Goal: Use online tool/utility

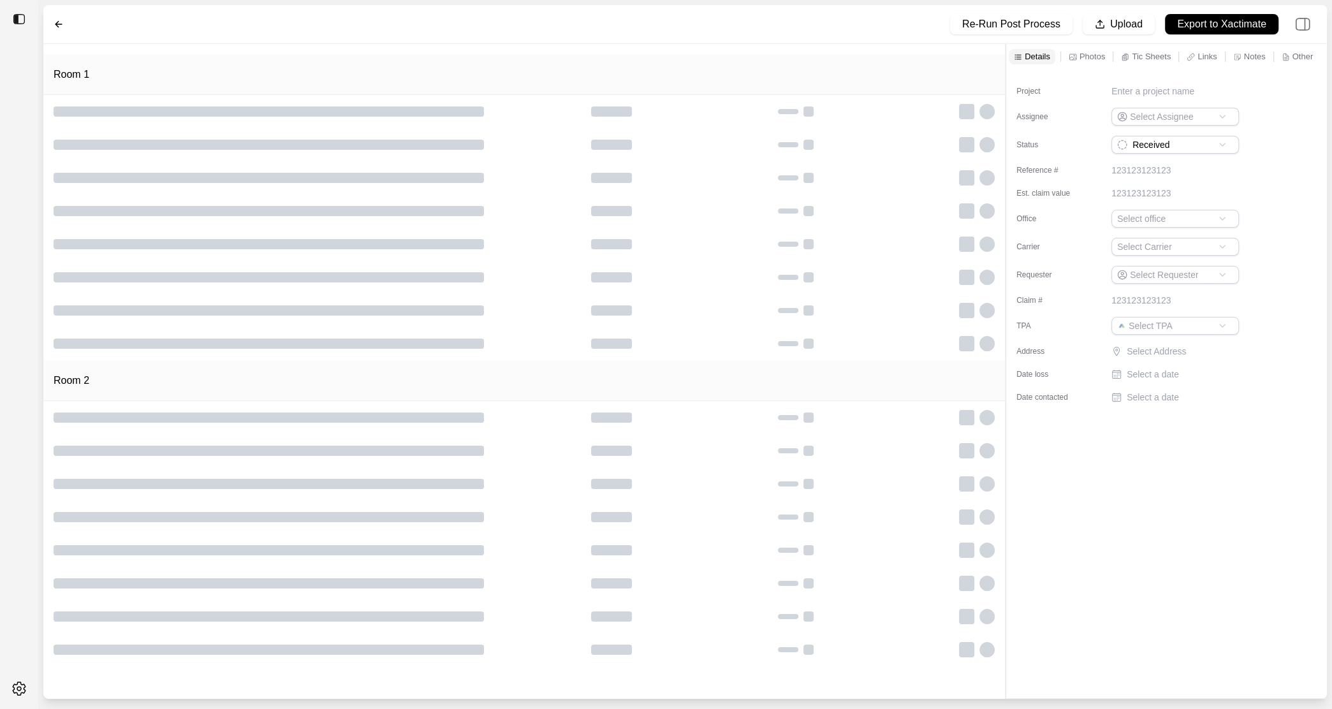
type input "**********"
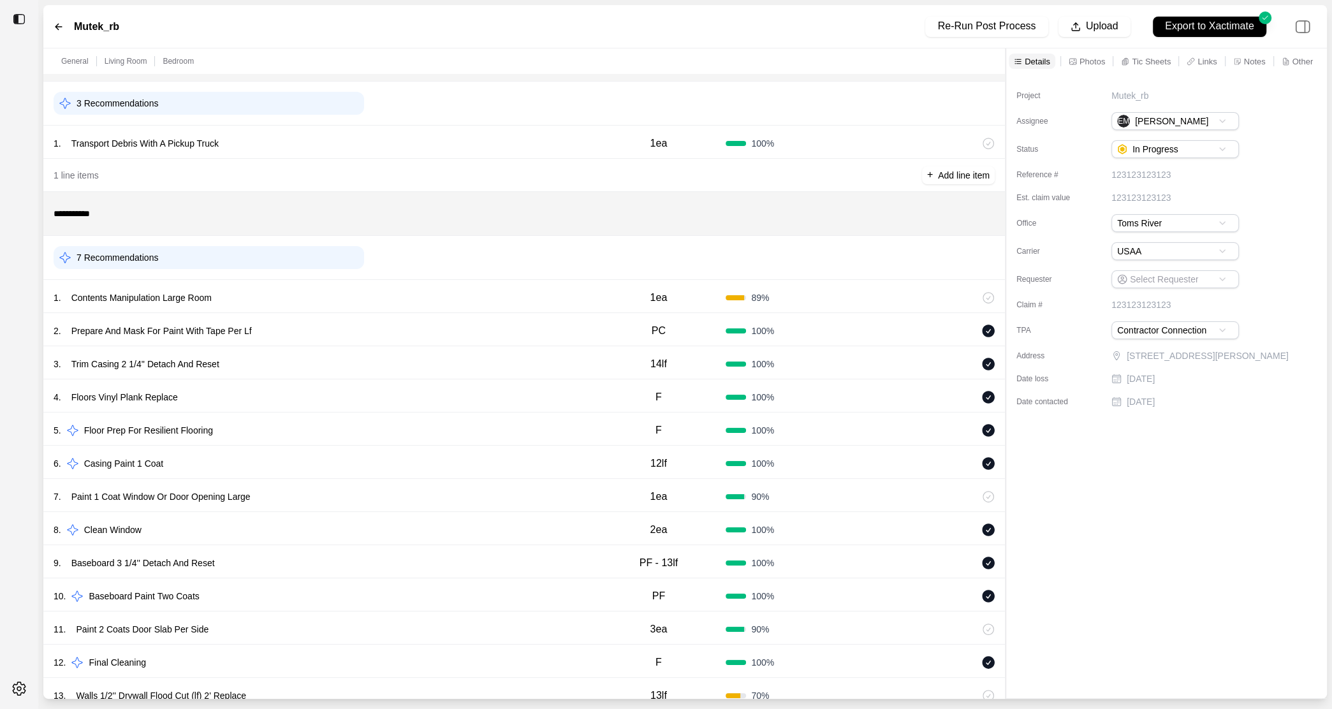
scroll to position [43, 0]
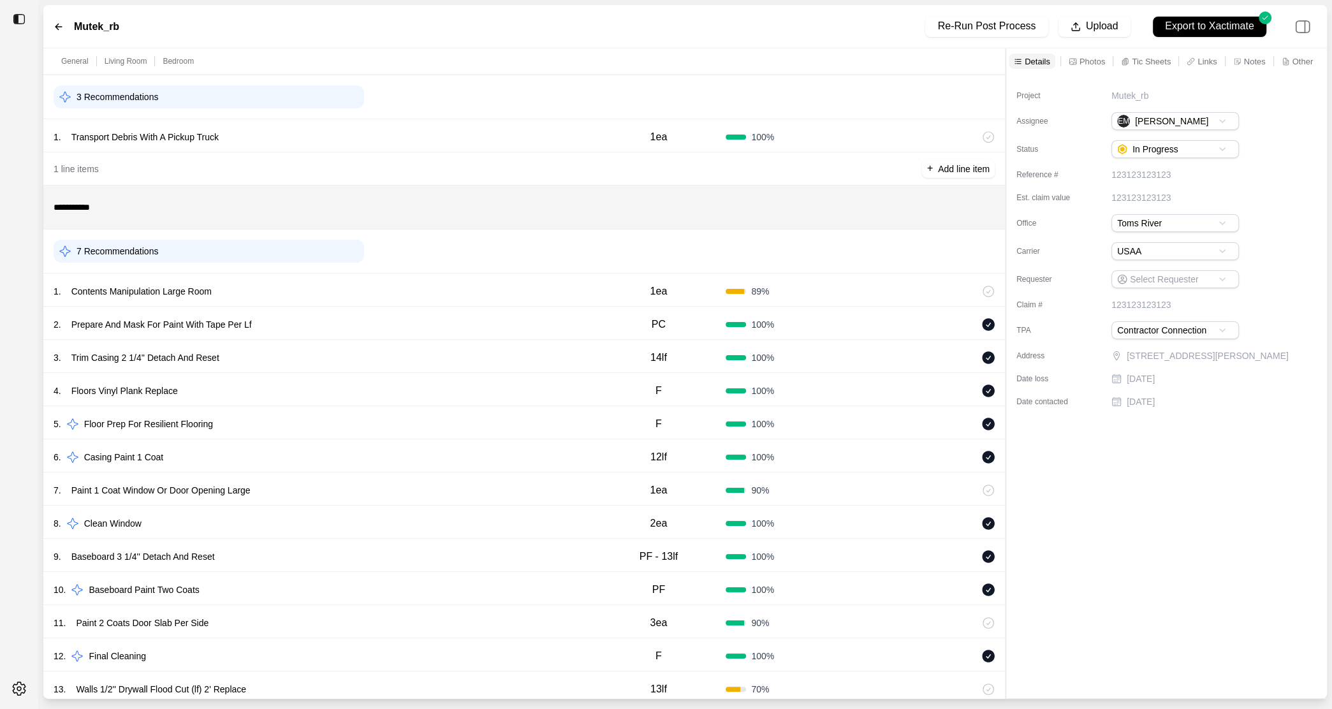
click at [434, 305] on div "1 . Contents Manipulation Large Room 1ea 89 %" at bounding box center [523, 290] width 961 height 33
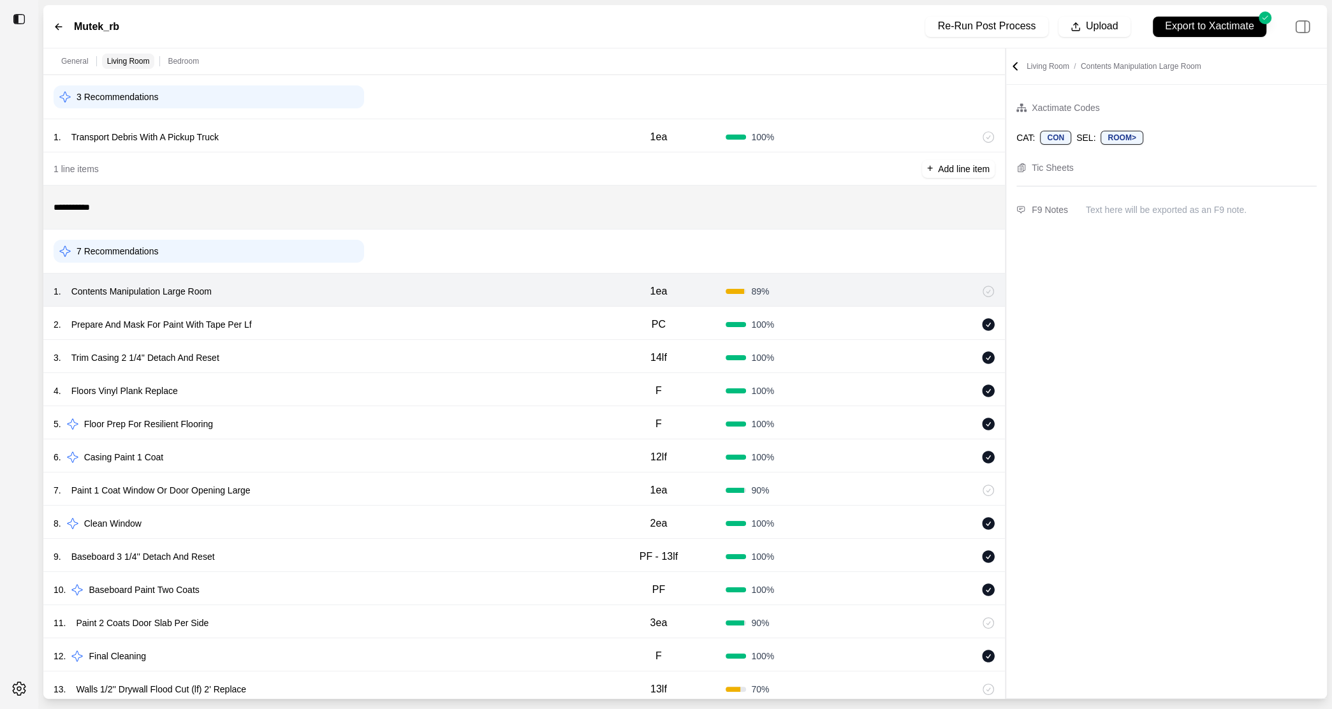
click at [437, 337] on div "2 . Prepare And Mask For Paint With Tape Per Lf PC 100 %" at bounding box center [523, 323] width 961 height 33
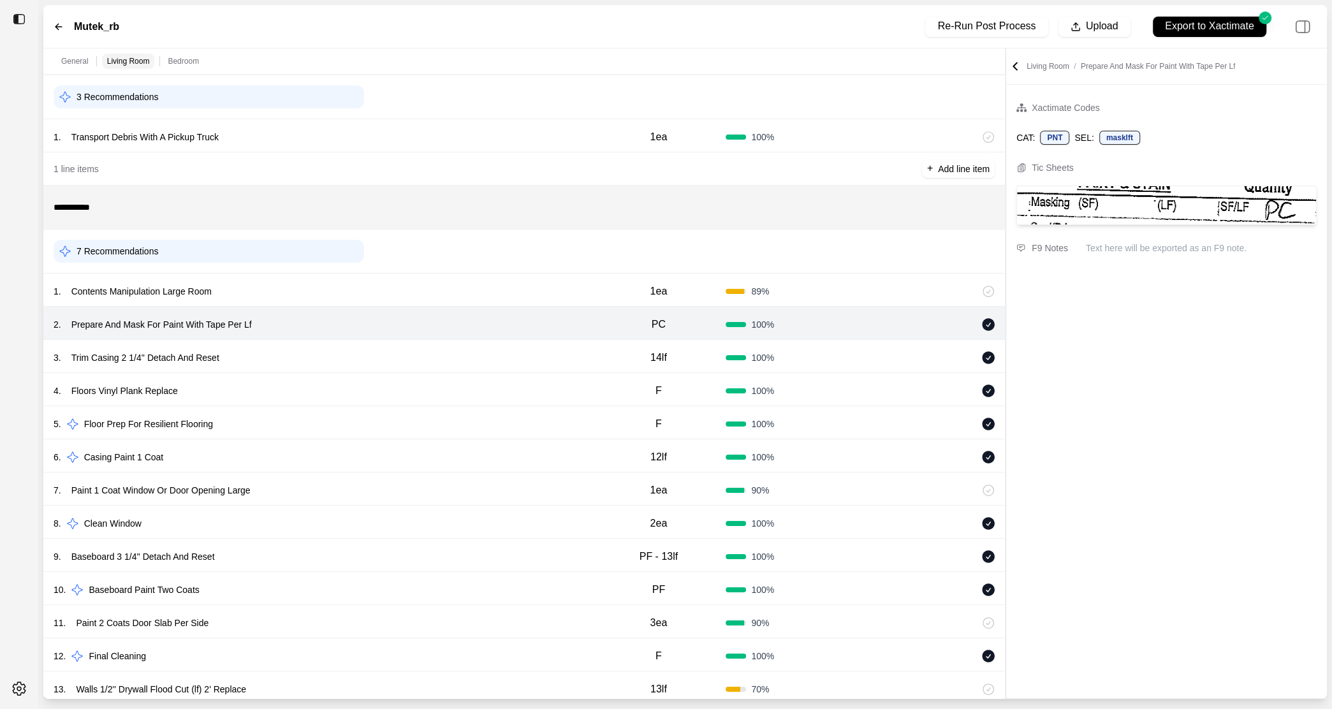
click at [434, 358] on div "3 . Trim Casing 2 1/4'' Detach And Reset" at bounding box center [322, 358] width 537 height 18
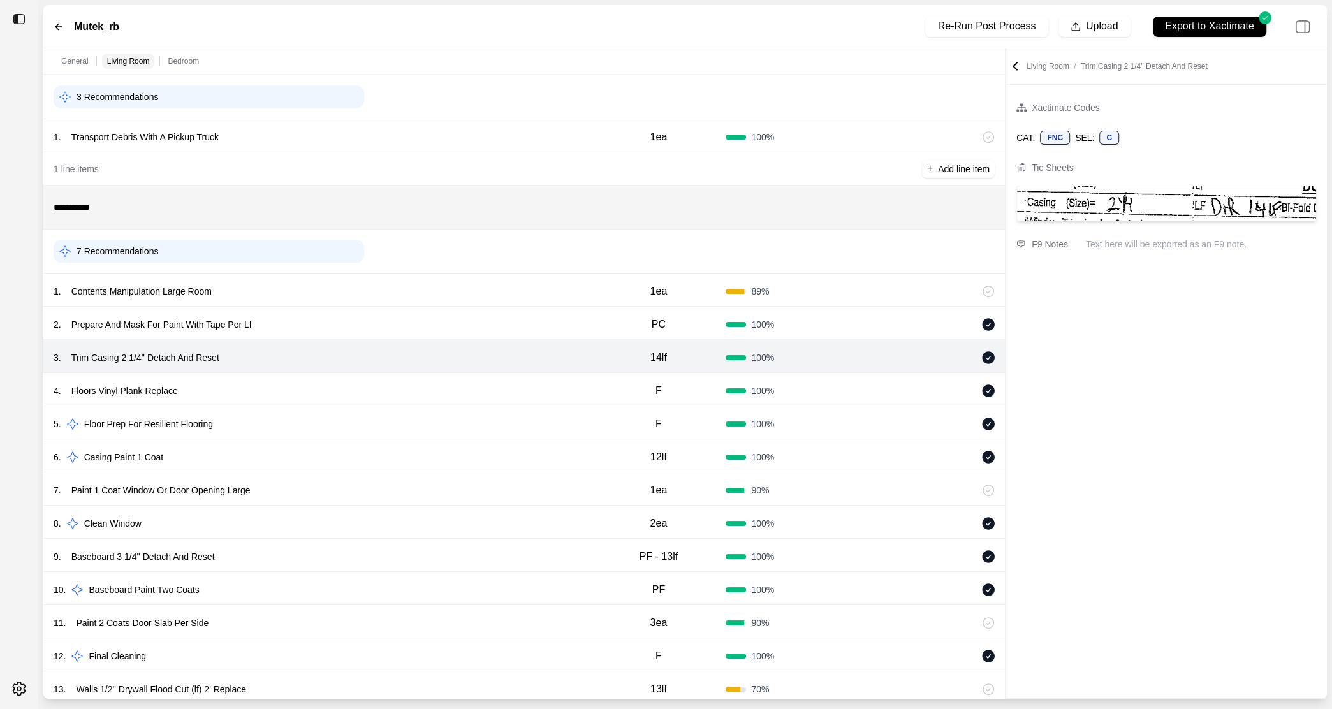
click at [428, 398] on div "4 . Floors Vinyl Plank Replace" at bounding box center [322, 391] width 537 height 18
select select "*"
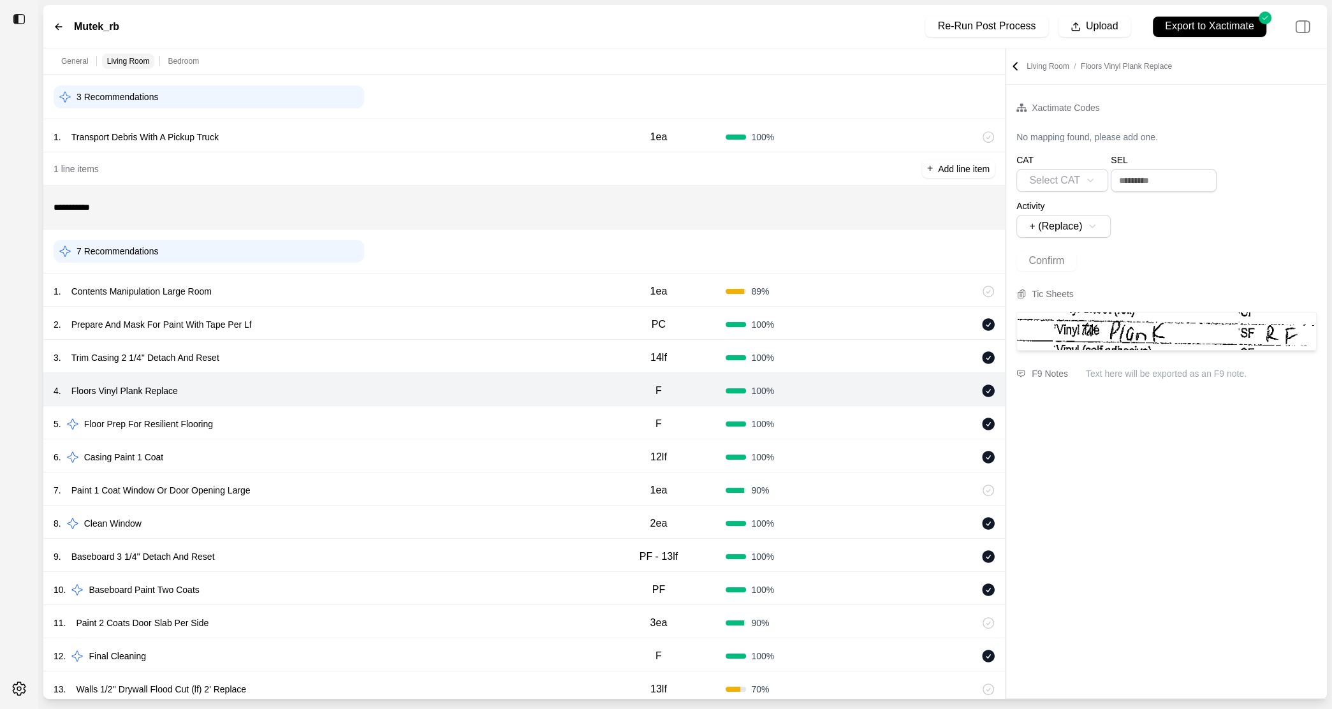
click at [405, 554] on div "9 . Baseboard 3 1/4'' Detach And Reset" at bounding box center [322, 557] width 537 height 18
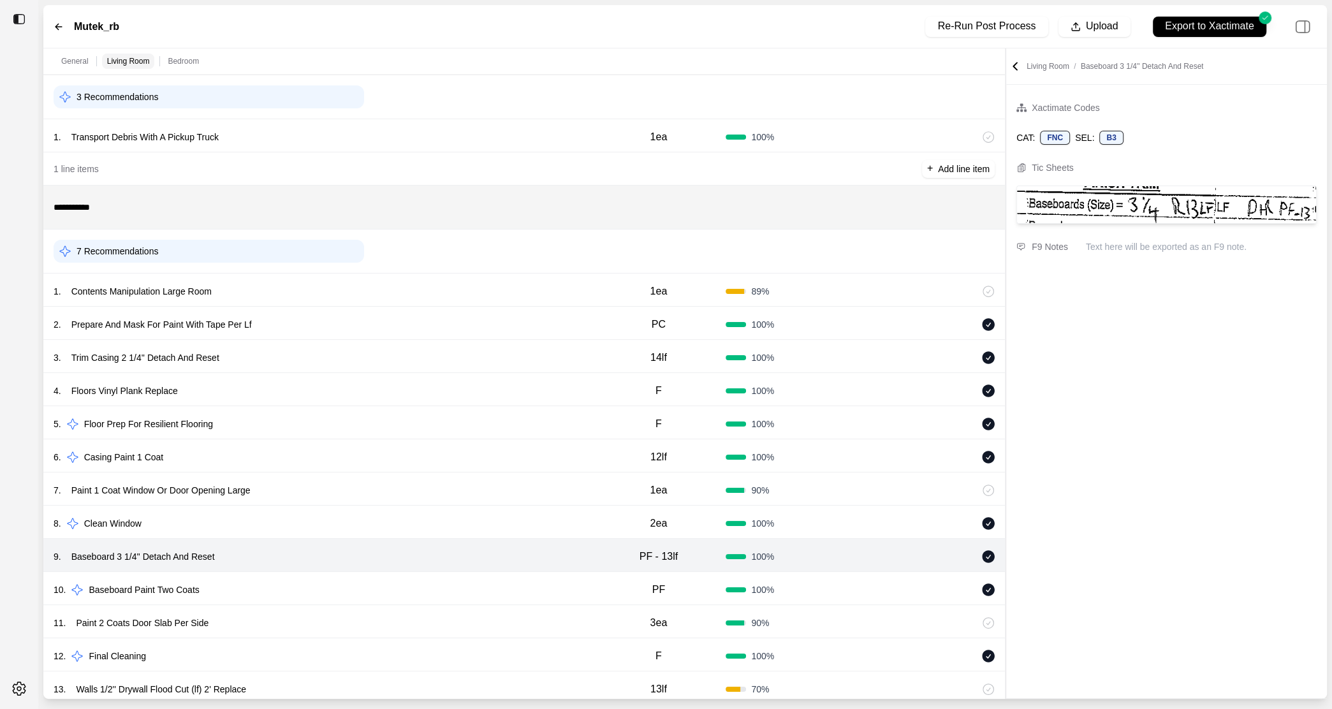
click at [405, 485] on div "7 . Paint 1 Coat Window Or Door Opening Large" at bounding box center [322, 490] width 537 height 18
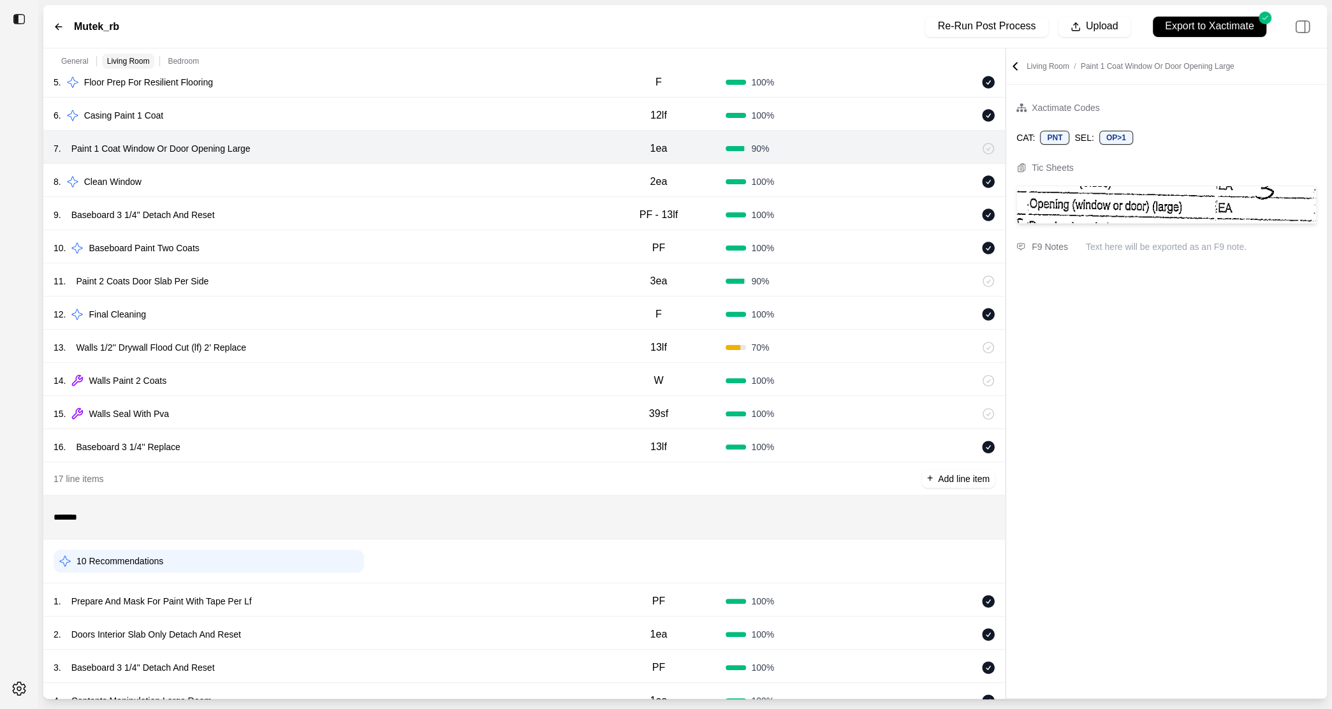
scroll to position [451, 0]
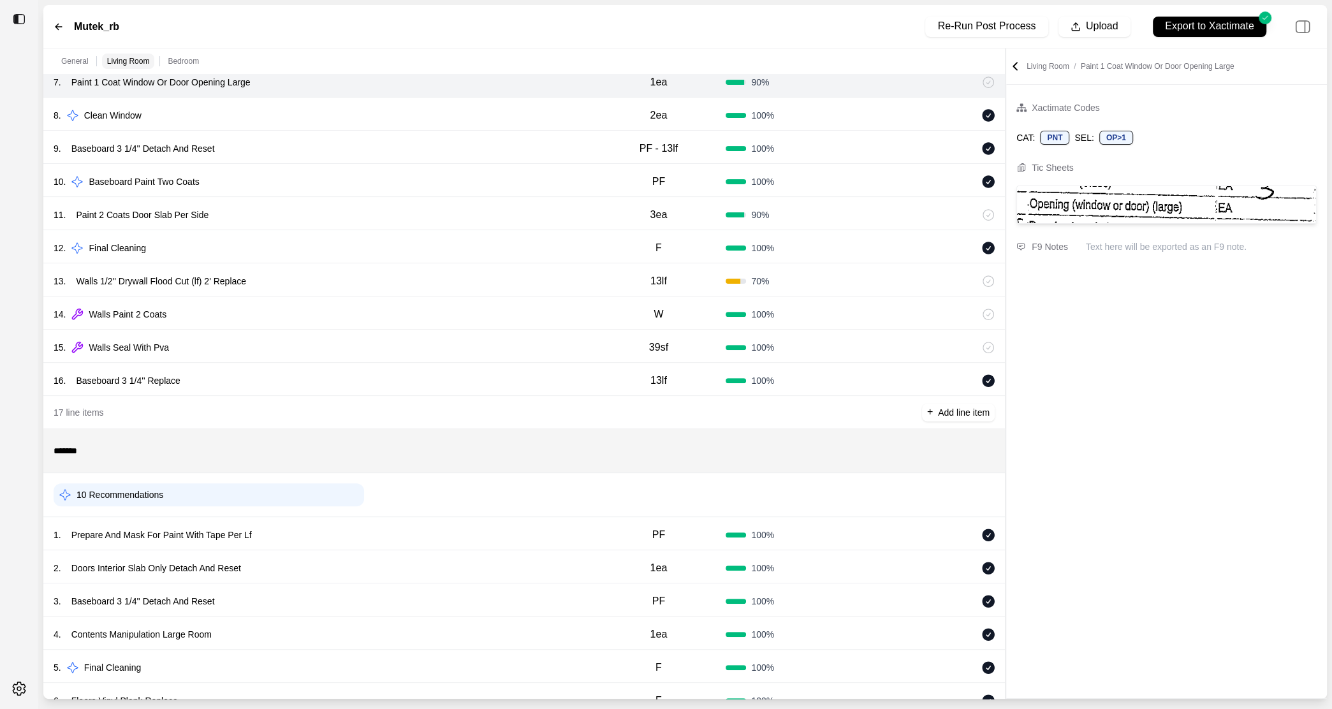
click at [405, 485] on div "10 Recommendations" at bounding box center [524, 494] width 941 height 33
click at [432, 635] on div "4 . Contents Manipulation Large Room" at bounding box center [322, 634] width 537 height 18
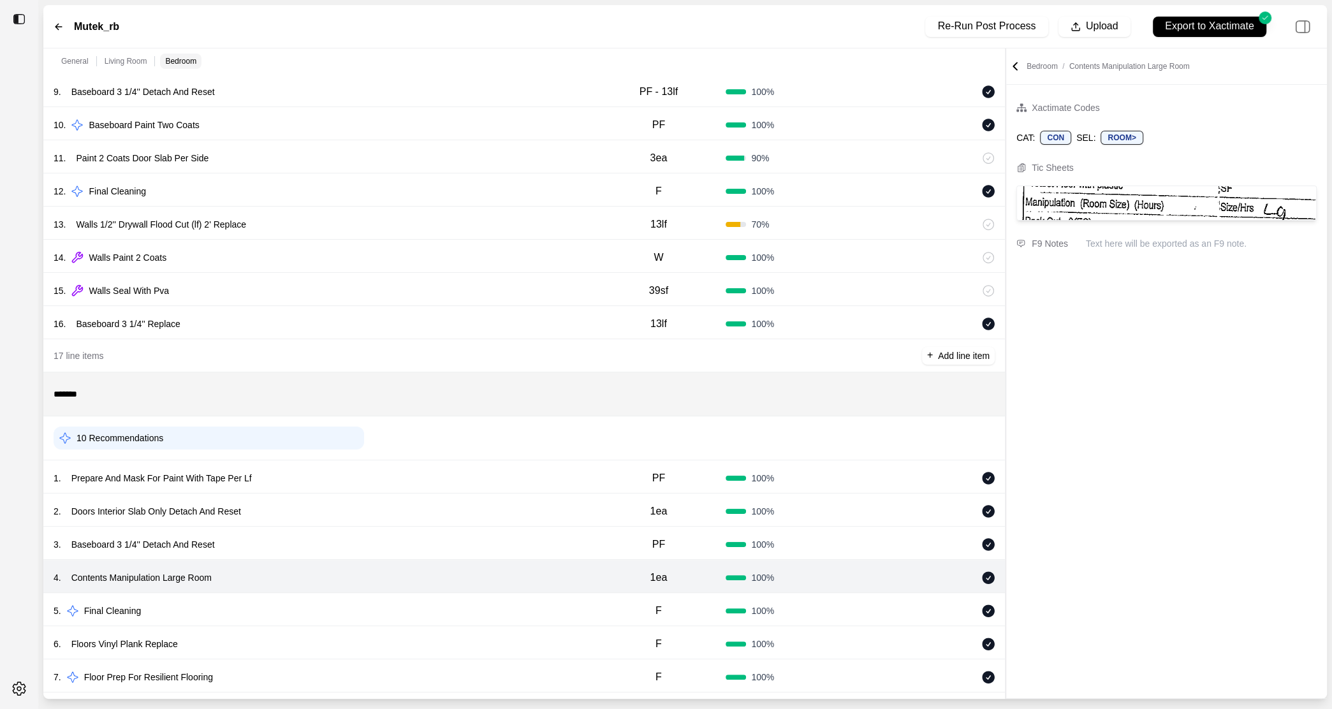
scroll to position [618, 0]
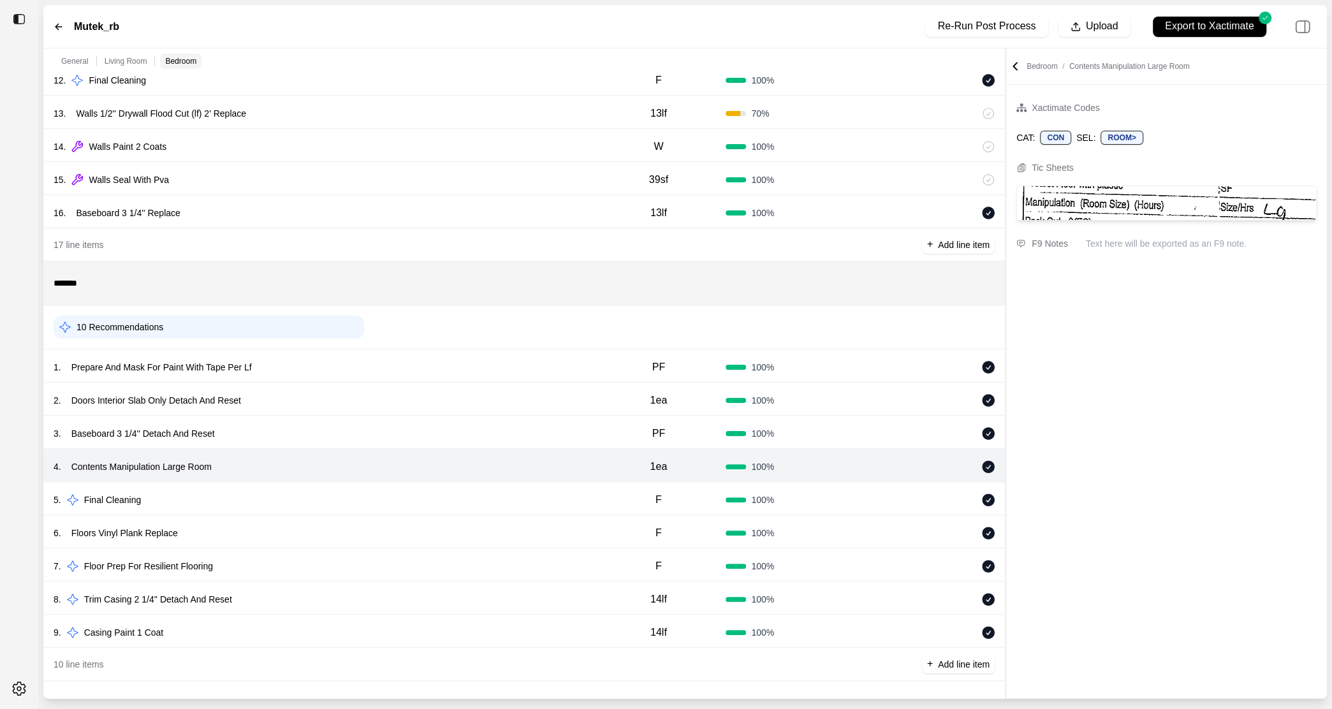
click at [420, 571] on div "7 . Floor Prep For Resilient Flooring" at bounding box center [322, 566] width 537 height 18
